Goal: Information Seeking & Learning: Learn about a topic

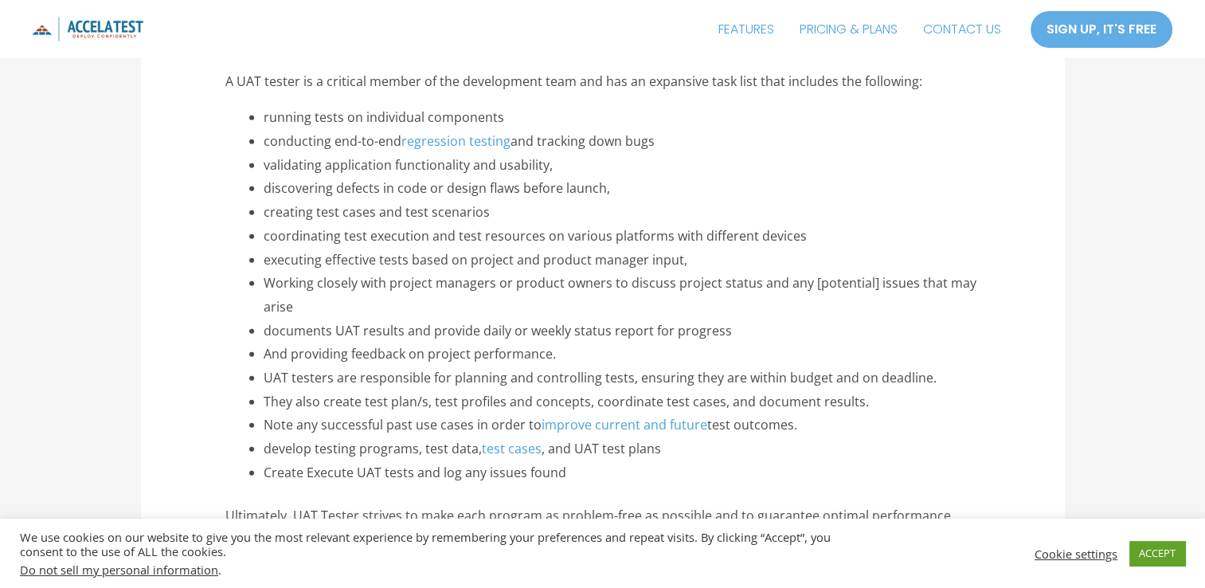
scroll to position [3647, 0]
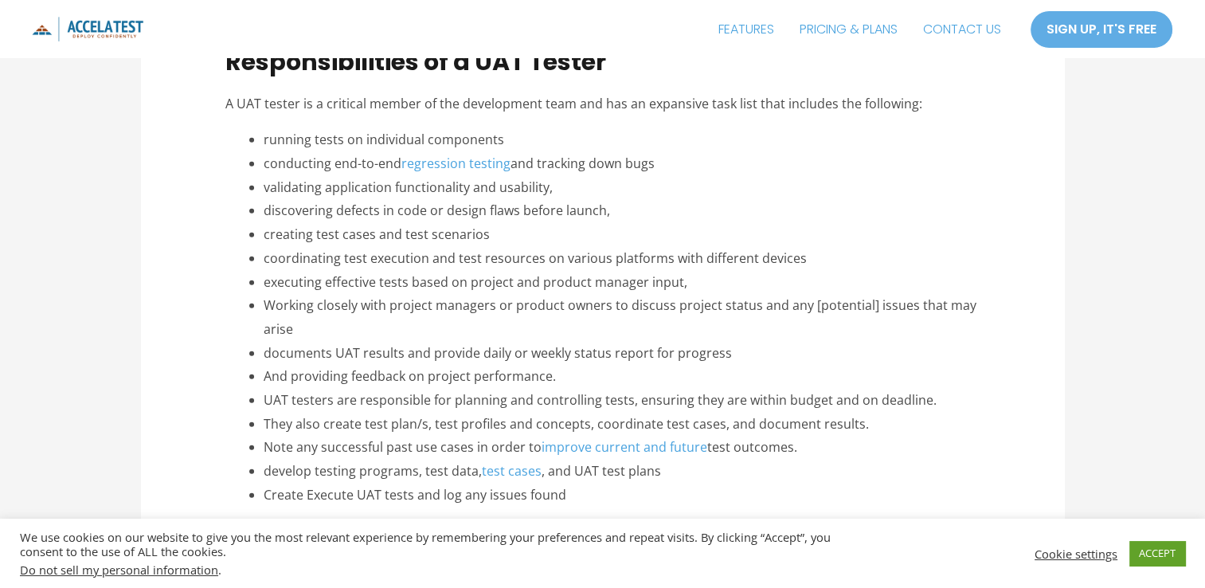
drag, startPoint x: 268, startPoint y: 139, endPoint x: 692, endPoint y: 499, distance: 555.6
click at [692, 499] on ul "running tests on individual components conducting end-to-end regression testing…" at bounding box center [622, 317] width 716 height 378
copy ul "loremi dolor si ametconsec adipiscing elitseddoe tem-in-utl etdolorema aliquae …"
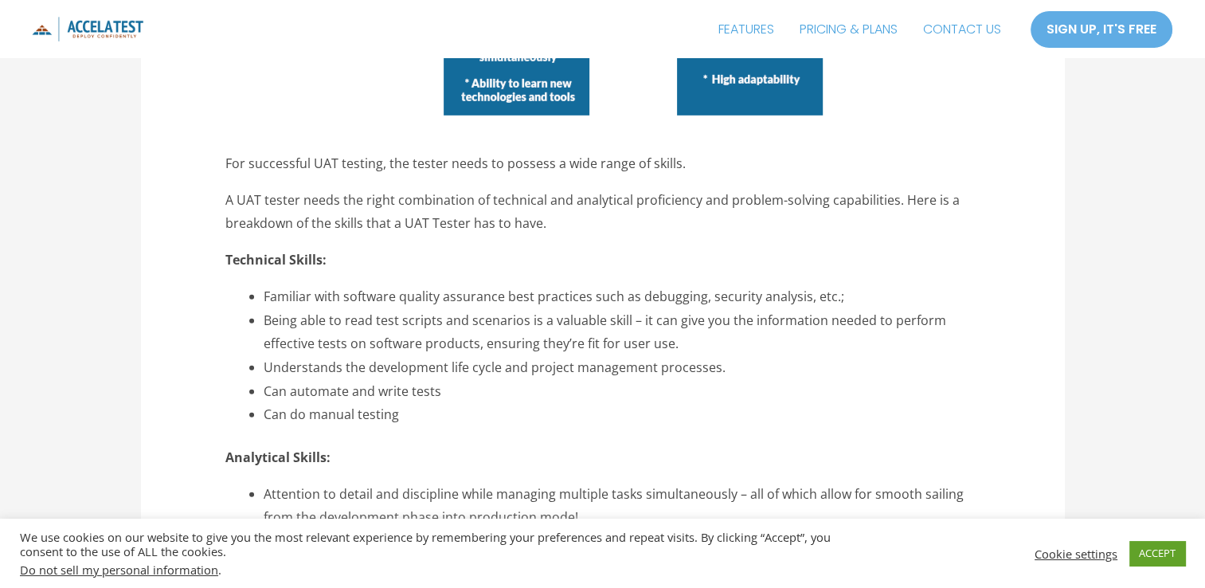
scroll to position [4588, 0]
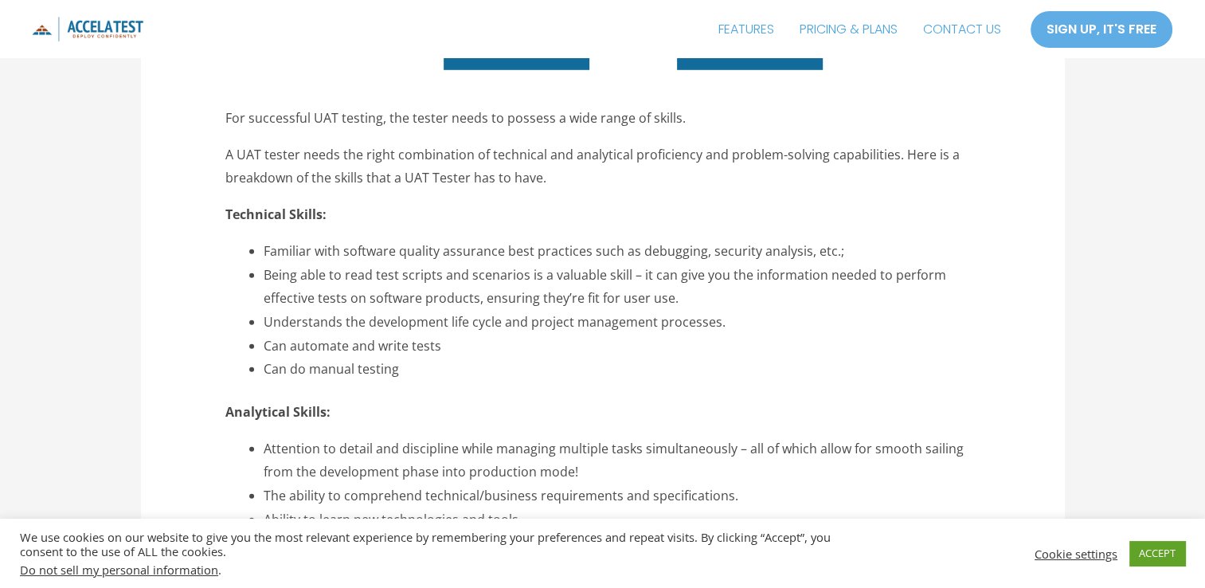
drag, startPoint x: 263, startPoint y: 245, endPoint x: 406, endPoint y: 374, distance: 192.4
click at [406, 374] on ul "Familiar with software quality assurance best practices such as debugging, secu…" at bounding box center [622, 311] width 716 height 142
copy ul "Familiar with software quality assurance best practices such as debugging, secu…"
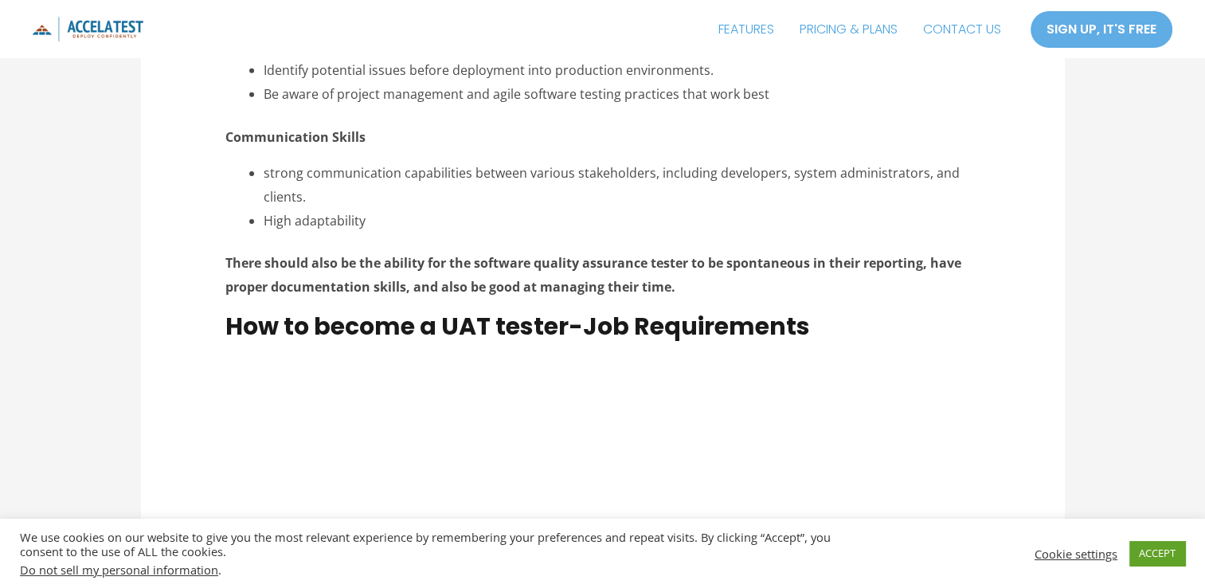
scroll to position [4839, 0]
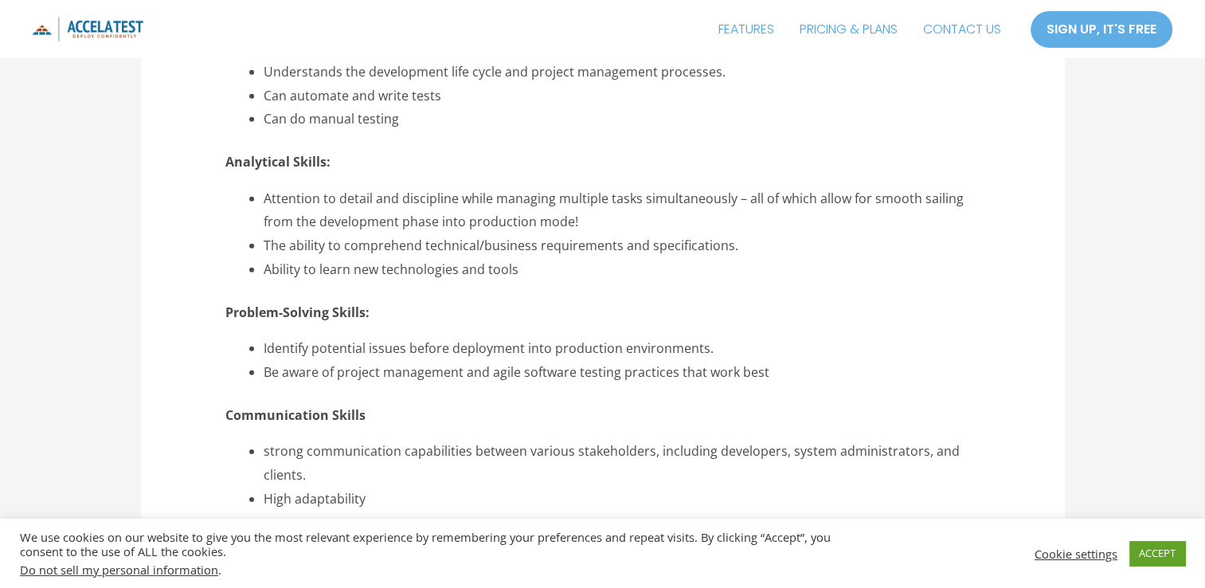
drag, startPoint x: 263, startPoint y: 201, endPoint x: 526, endPoint y: 269, distance: 271.7
click at [526, 269] on ul "Attention to detail and discipline while managing multiple tasks simultaneously…" at bounding box center [622, 234] width 716 height 95
copy ul "Attention to detail and discipline while managing multiple tasks simultaneously…"
drag, startPoint x: 265, startPoint y: 348, endPoint x: 768, endPoint y: 371, distance: 503.3
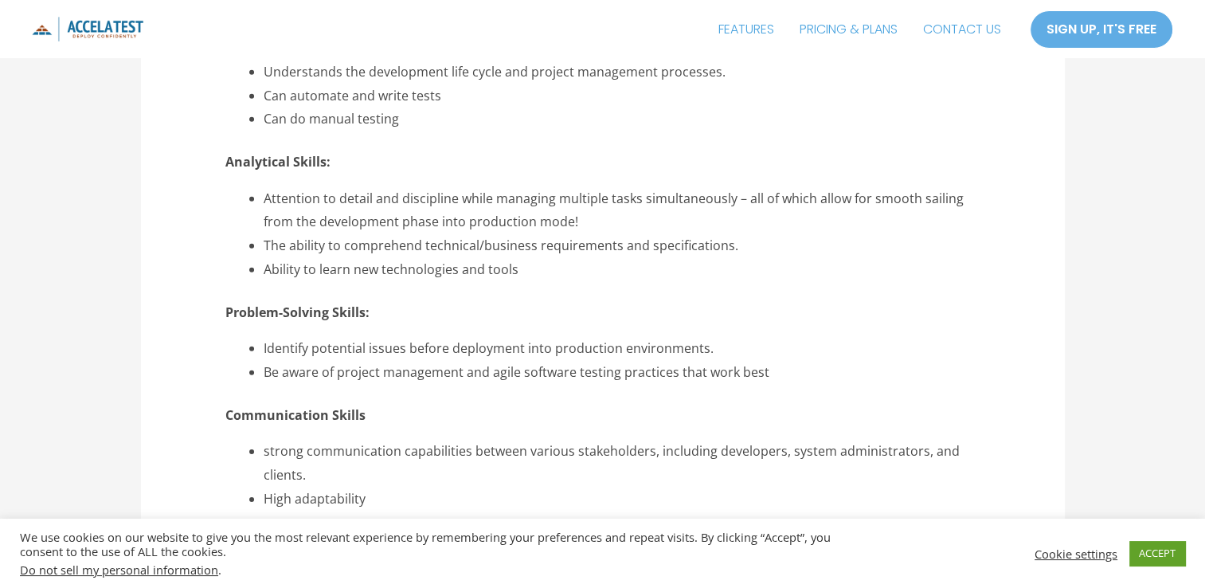
click at [768, 371] on ul "Identify potential issues before deployment into production environments. Be aw…" at bounding box center [622, 360] width 716 height 47
drag, startPoint x: 768, startPoint y: 371, endPoint x: 668, endPoint y: 365, distance: 100.6
copy ul "dentify potential issues before deployment into production environments. Be awa…"
drag, startPoint x: 262, startPoint y: 451, endPoint x: 338, endPoint y: 482, distance: 81.8
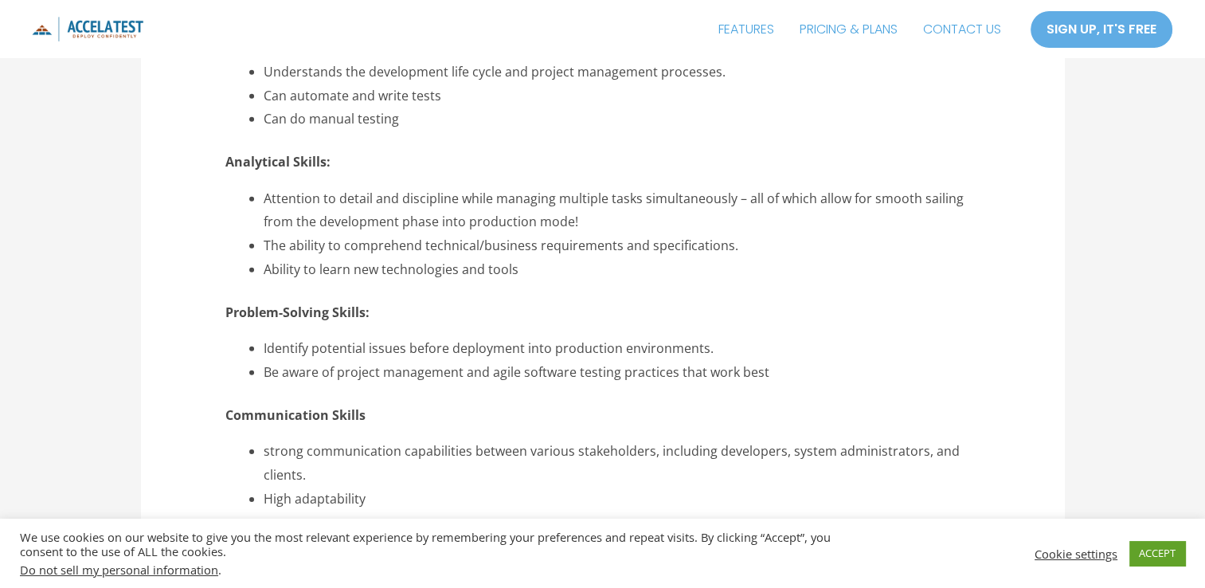
copy li "strong communication capabilities between various stakeholders, including devel…"
